Goal: Browse casually

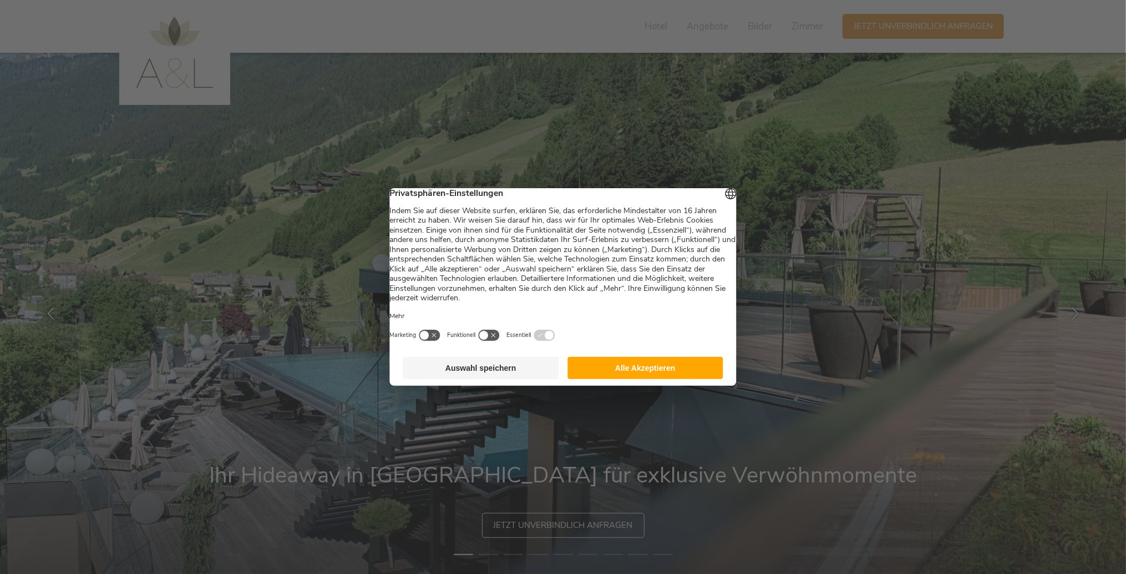
click at [626, 374] on button "Alle Akzeptieren" at bounding box center [646, 368] width 156 height 22
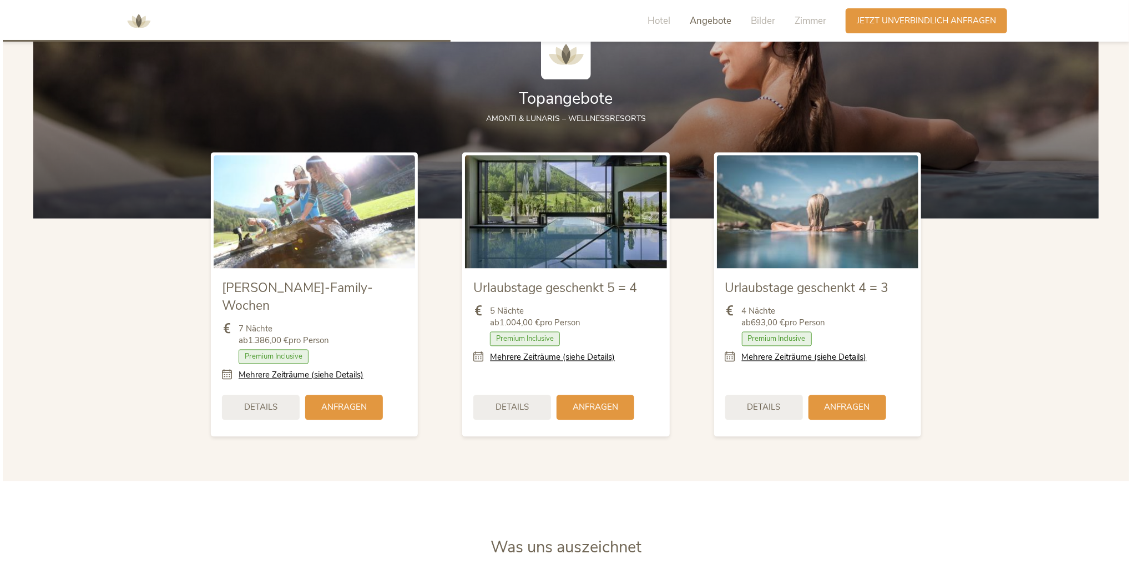
scroll to position [1332, 0]
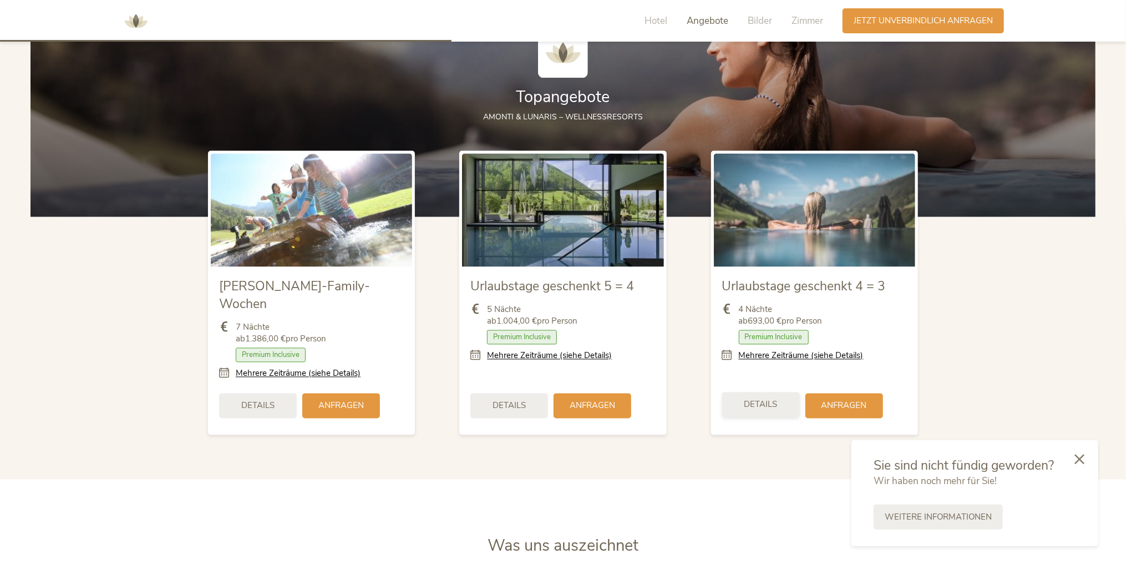
click at [752, 399] on span "Details" at bounding box center [761, 405] width 33 height 12
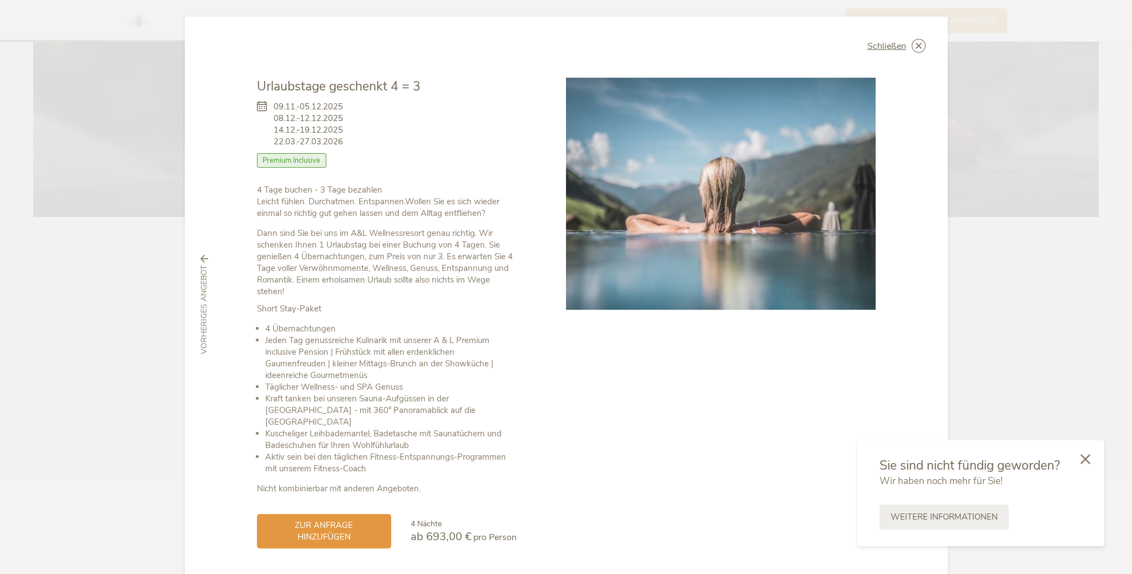
scroll to position [23, 0]
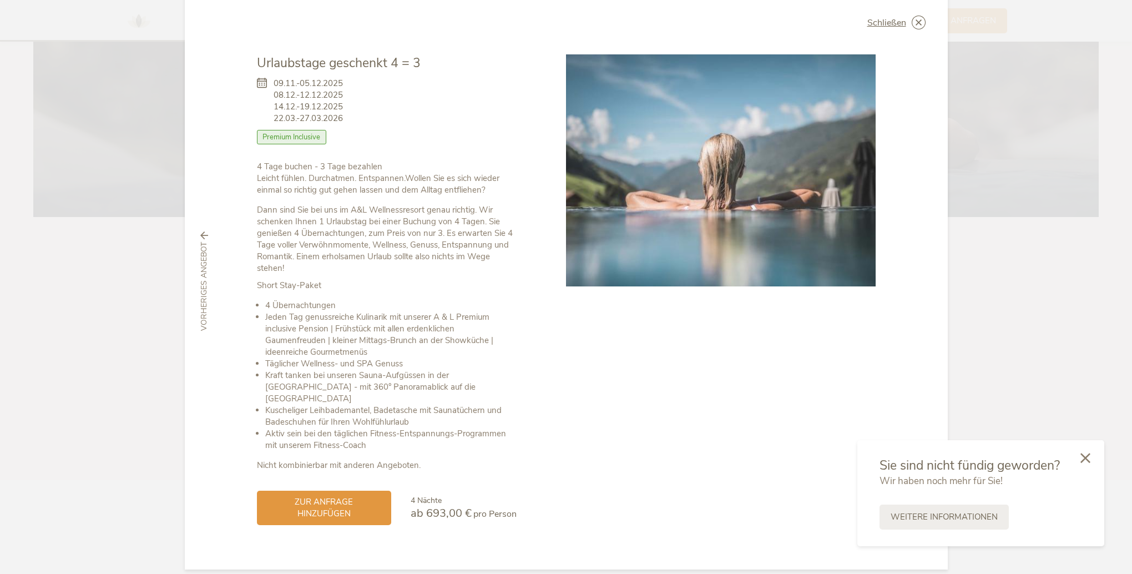
click at [1089, 458] on icon at bounding box center [1085, 458] width 10 height 10
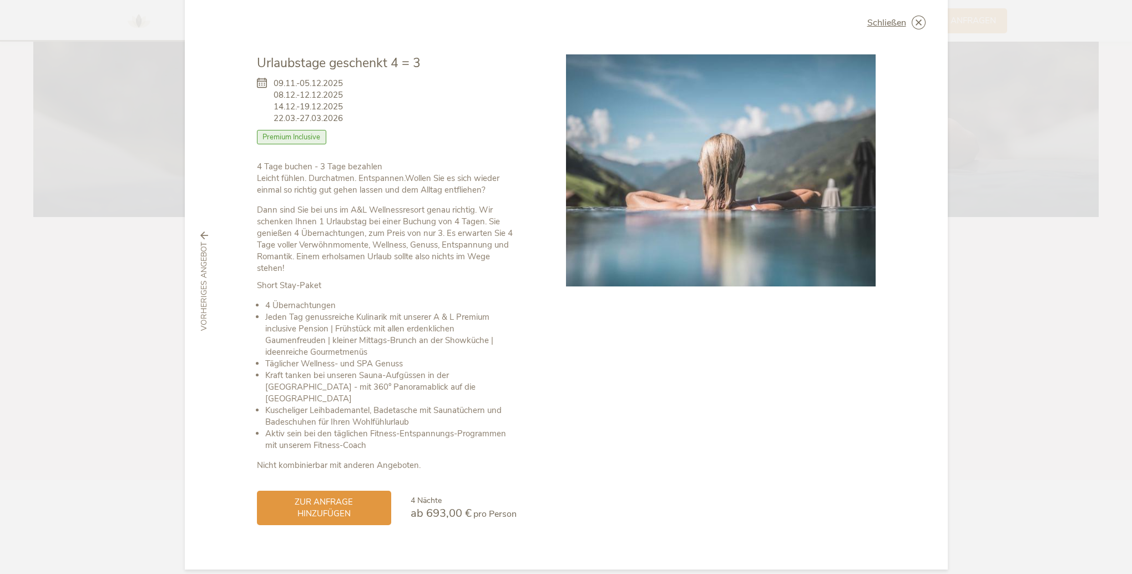
scroll to position [0, 0]
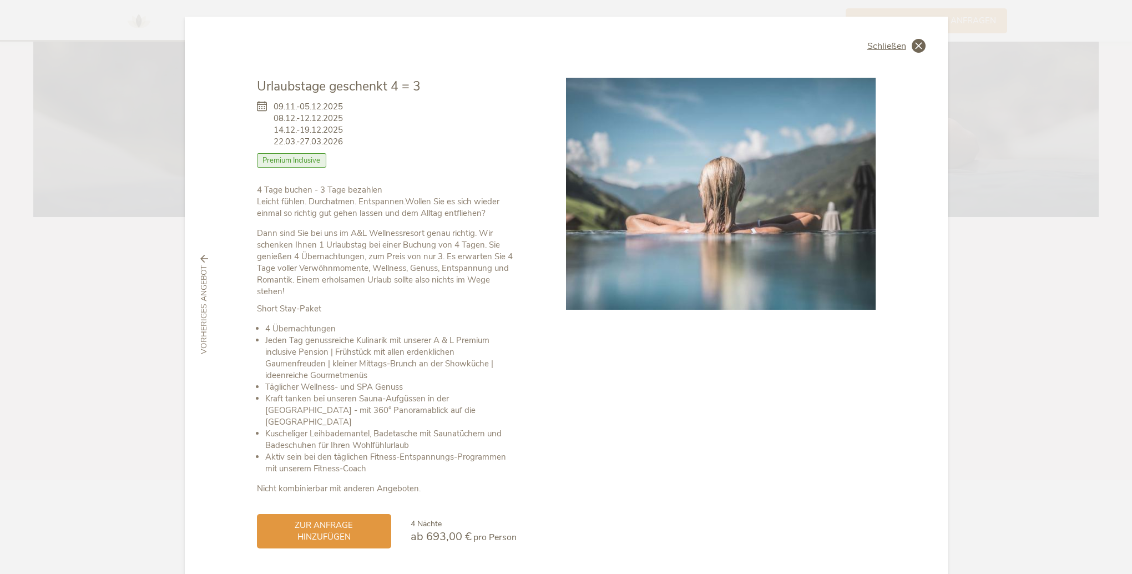
click at [876, 45] on span "Schließen" at bounding box center [886, 46] width 39 height 9
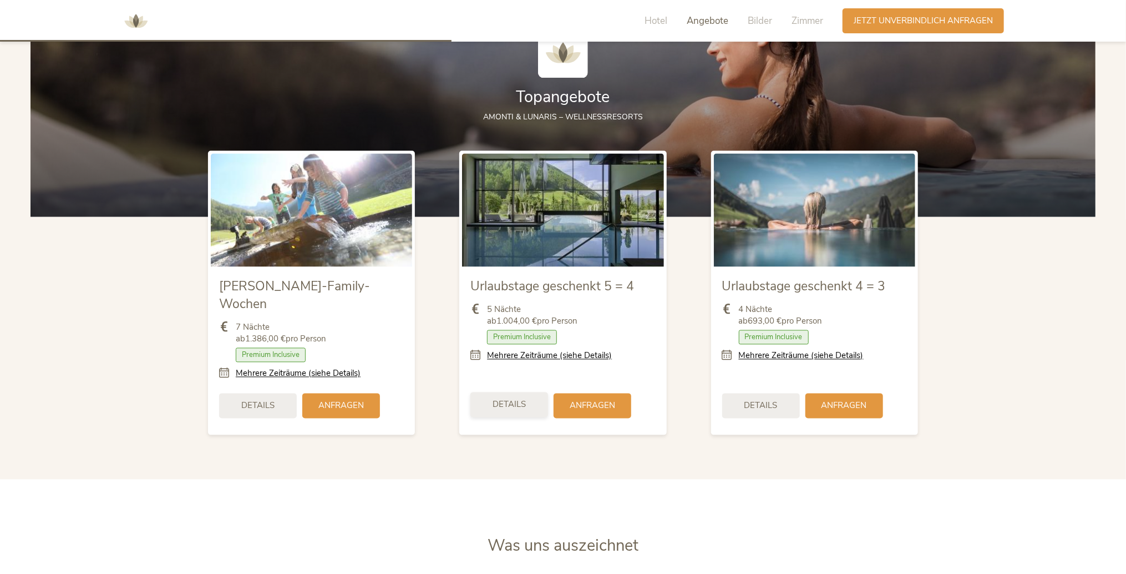
click at [512, 399] on span "Details" at bounding box center [509, 405] width 33 height 12
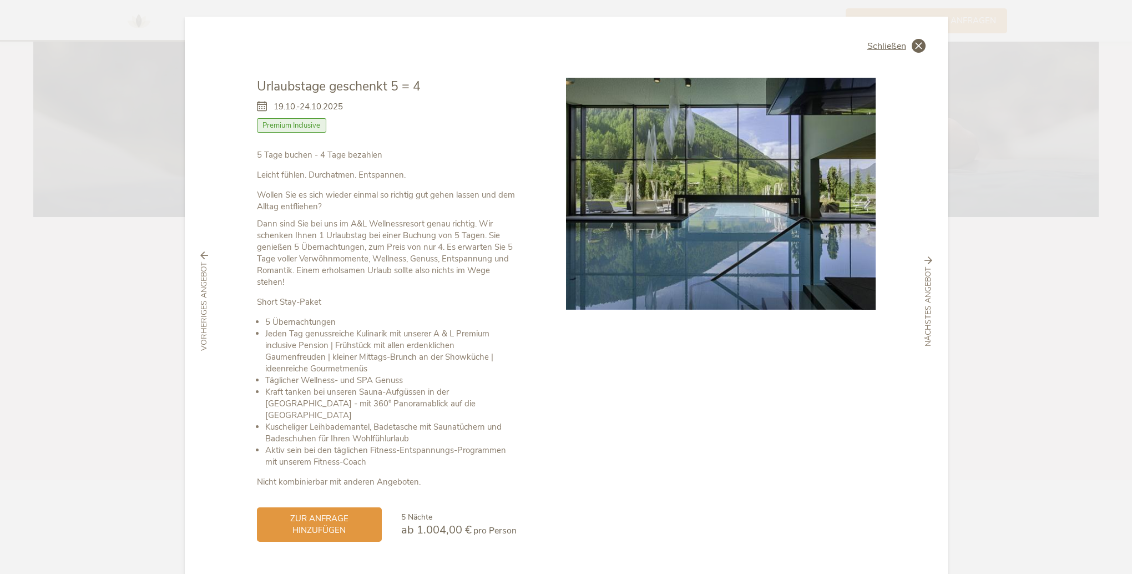
click at [875, 47] on span "Schließen" at bounding box center [886, 46] width 39 height 9
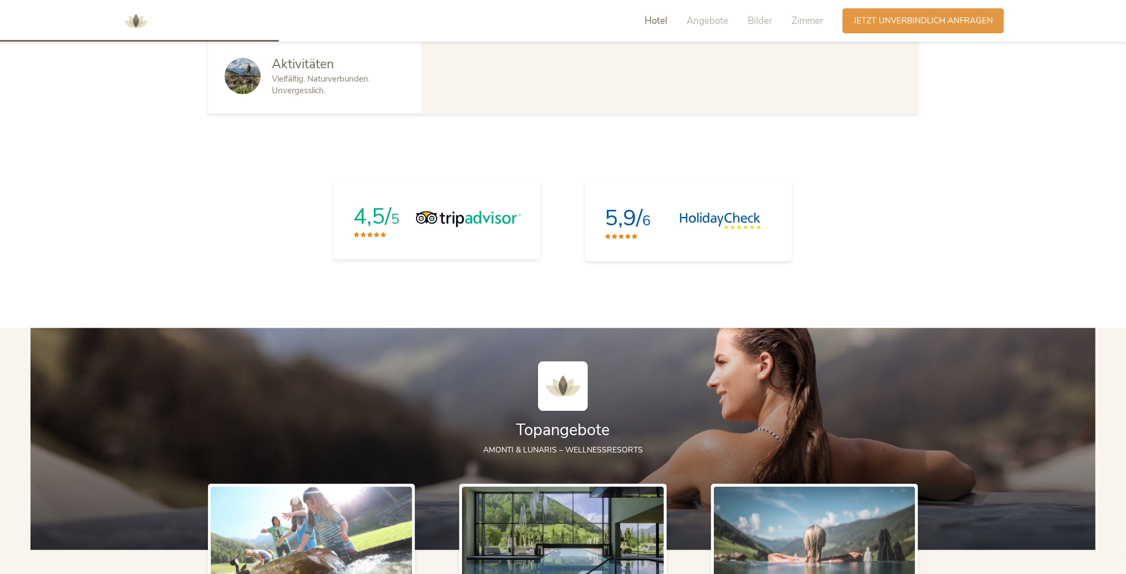
scroll to position [666, 0]
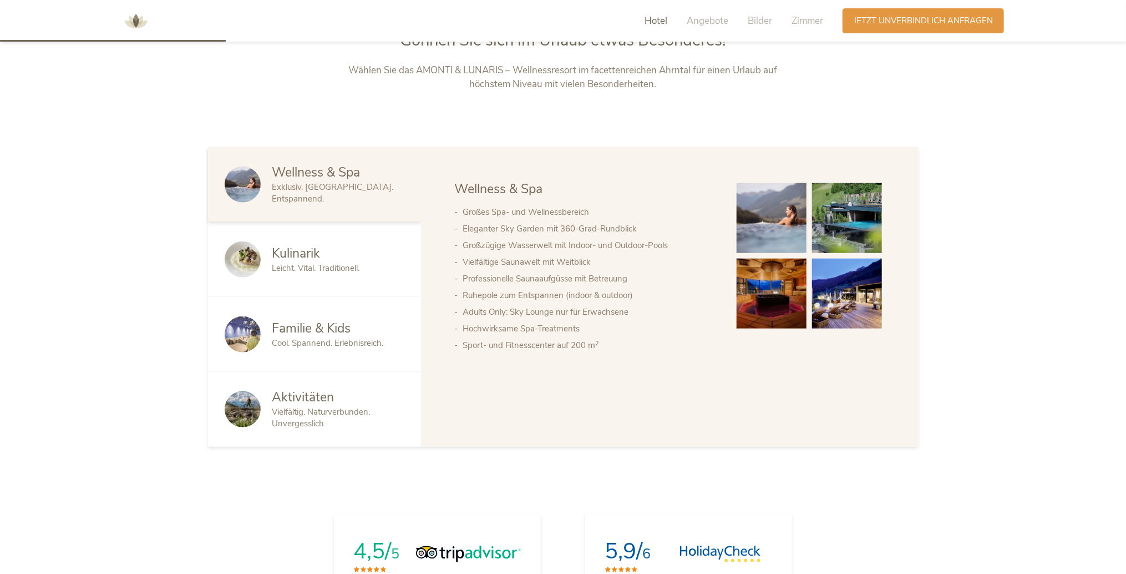
click at [307, 406] on span "Vielfältig. Naturverbunden. Unvergesslich." at bounding box center [321, 417] width 98 height 23
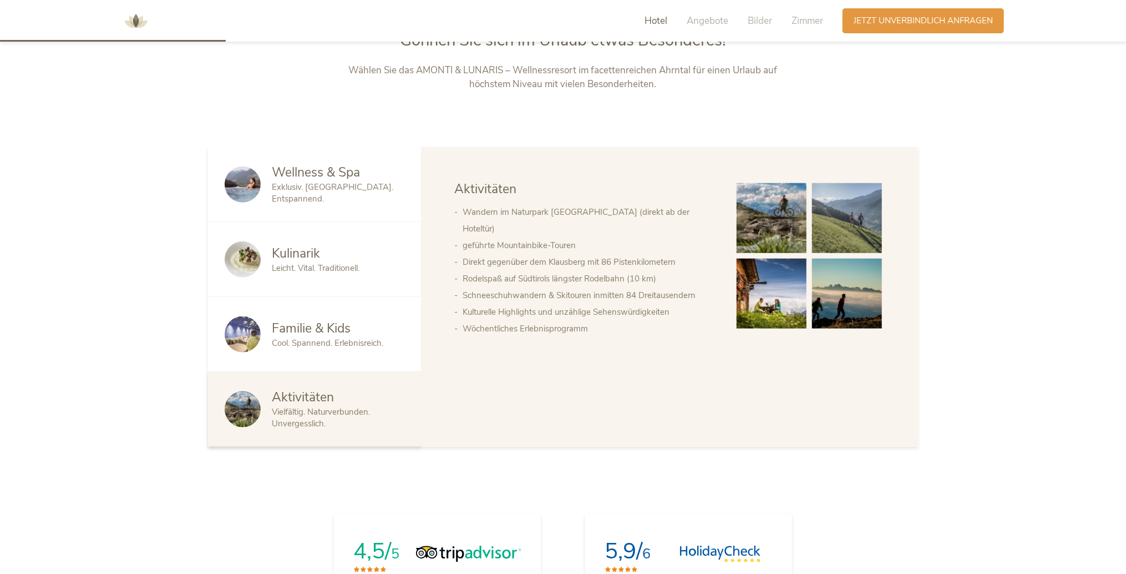
click at [311, 255] on span "Kulinarik" at bounding box center [296, 253] width 48 height 17
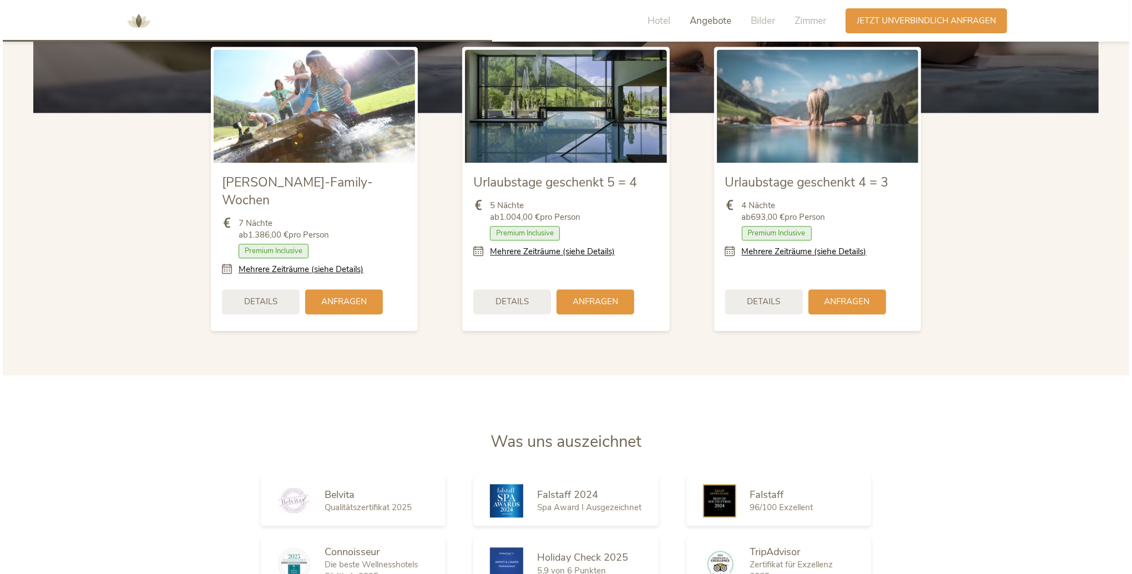
scroll to position [1443, 0]
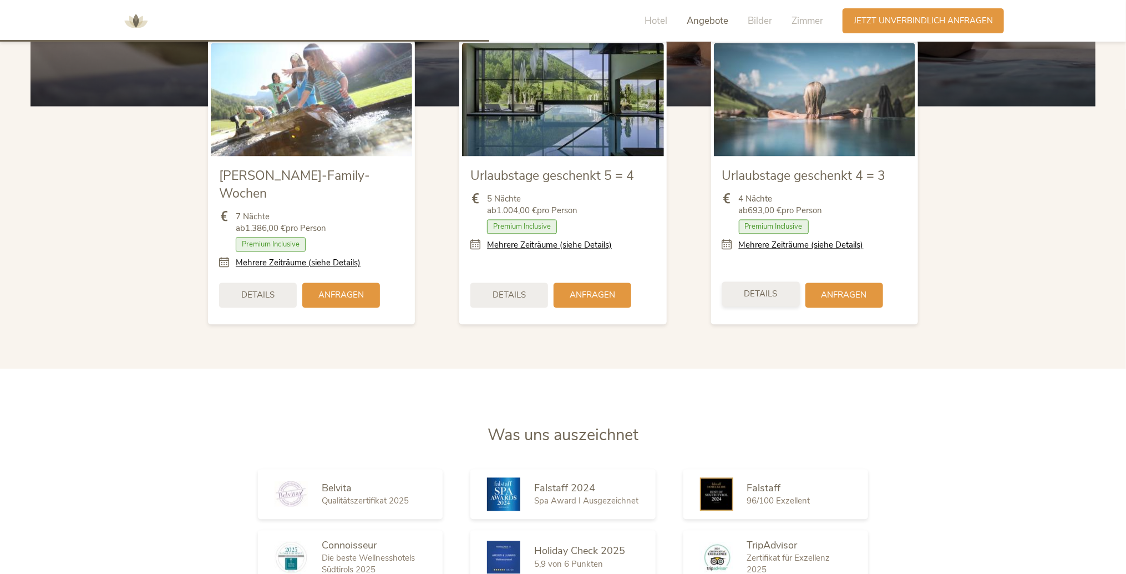
click at [765, 288] on span "Details" at bounding box center [761, 294] width 33 height 12
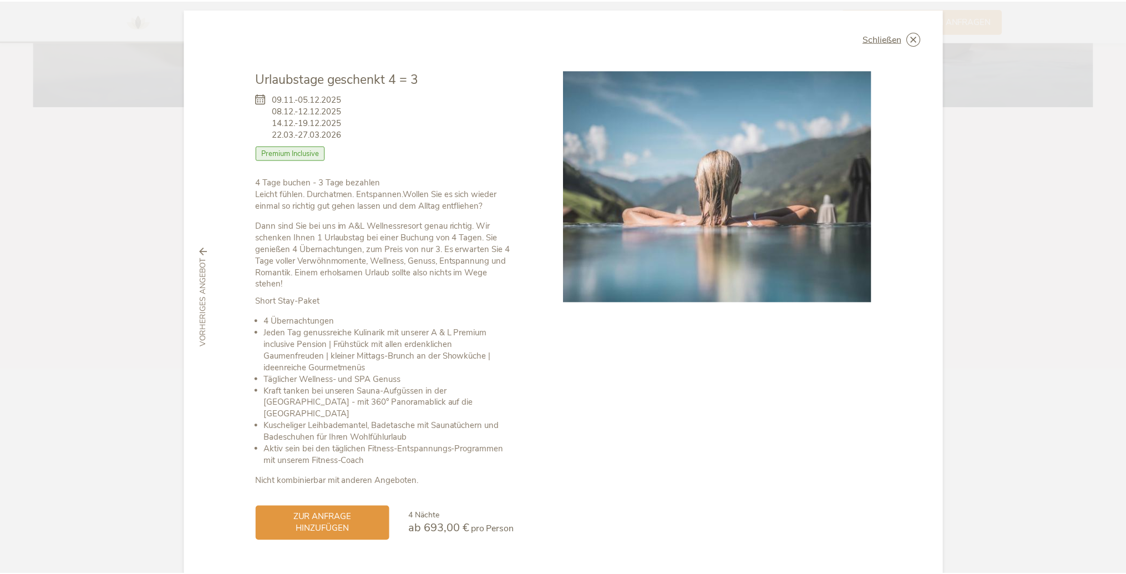
scroll to position [0, 0]
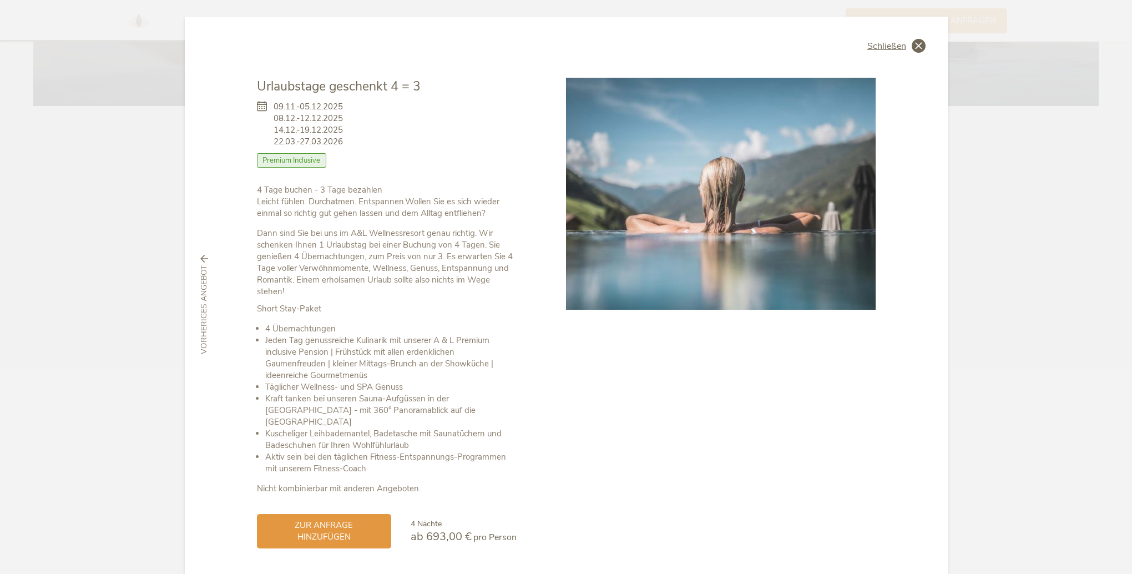
click at [882, 43] on span "Schließen" at bounding box center [886, 46] width 39 height 9
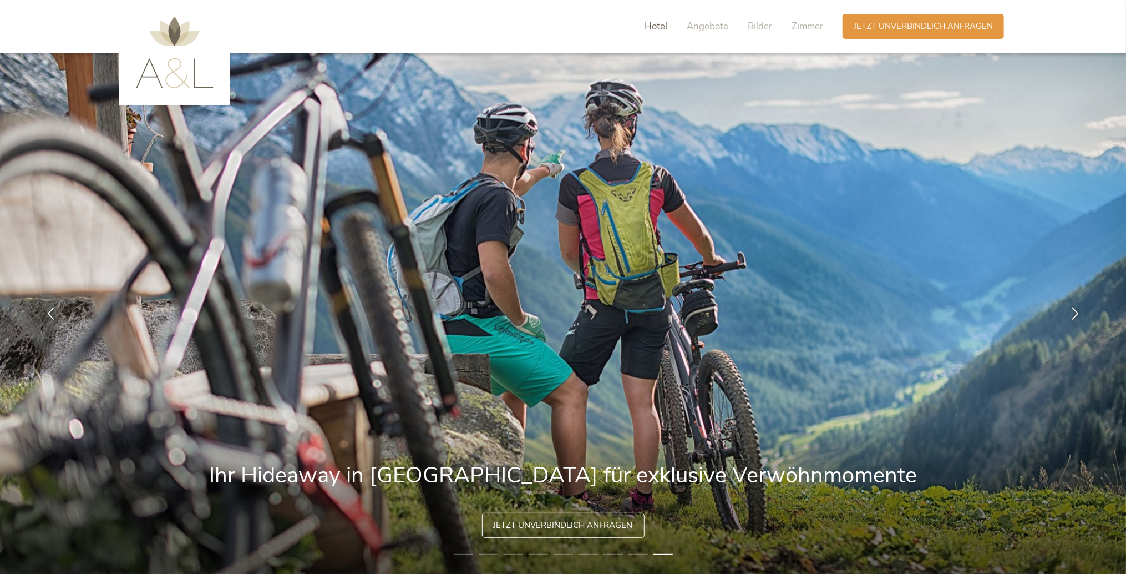
click at [646, 30] on span "Hotel" at bounding box center [656, 26] width 23 height 13
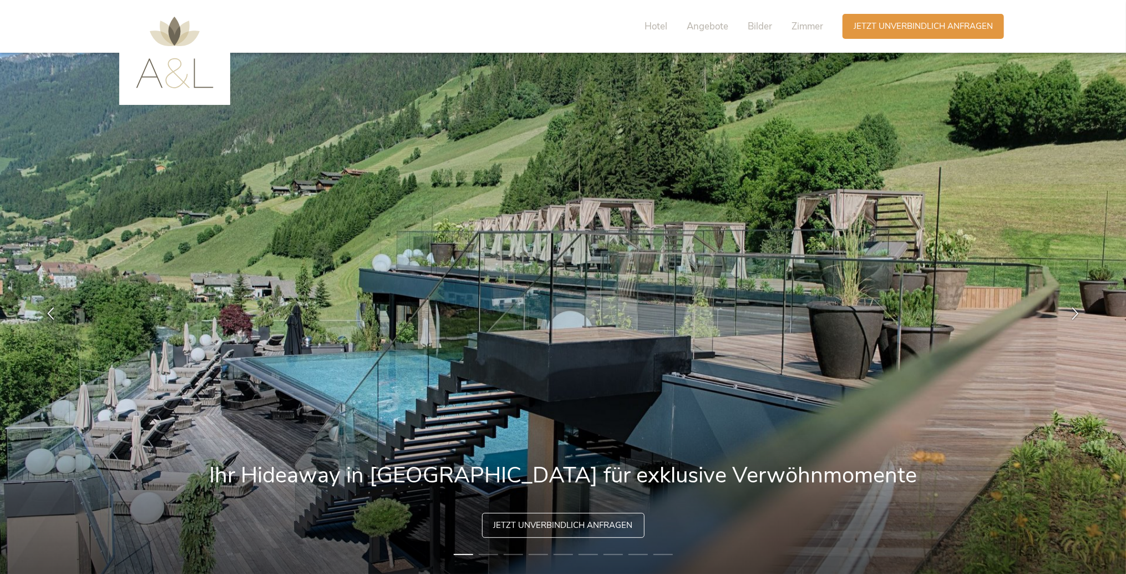
click at [176, 34] on img at bounding box center [175, 53] width 78 height 72
click at [164, 45] on img at bounding box center [175, 53] width 78 height 72
